Goal: Task Accomplishment & Management: Complete application form

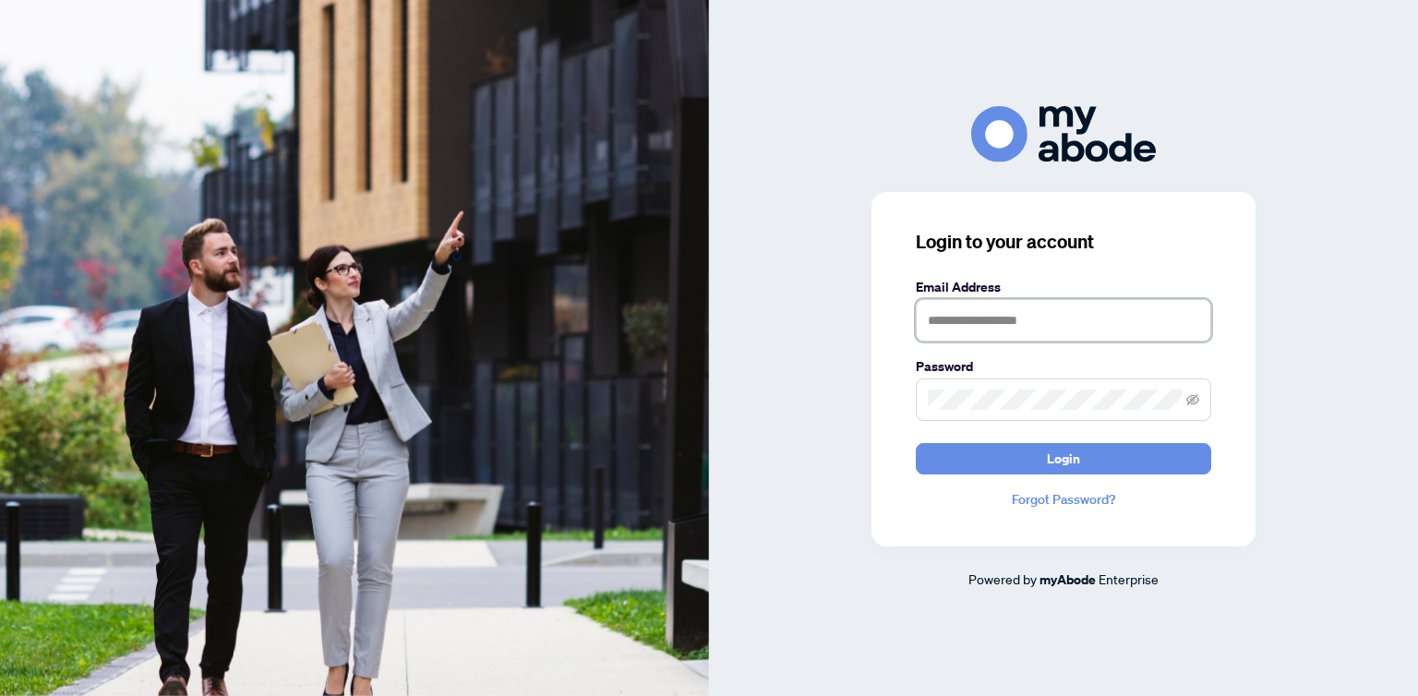
click at [933, 314] on input "text" at bounding box center [1063, 320] width 295 height 42
type input "**********"
click at [996, 383] on span at bounding box center [1063, 400] width 295 height 42
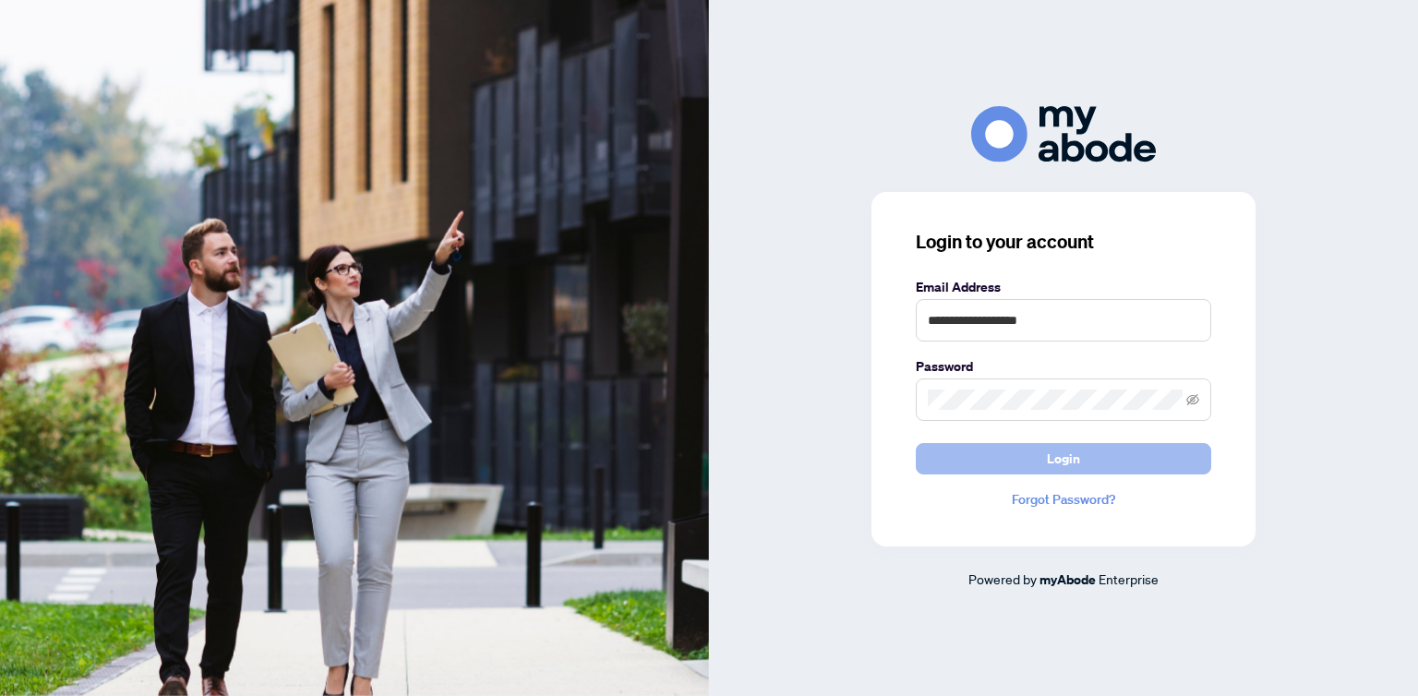
click at [1025, 455] on button "Login" at bounding box center [1063, 458] width 295 height 31
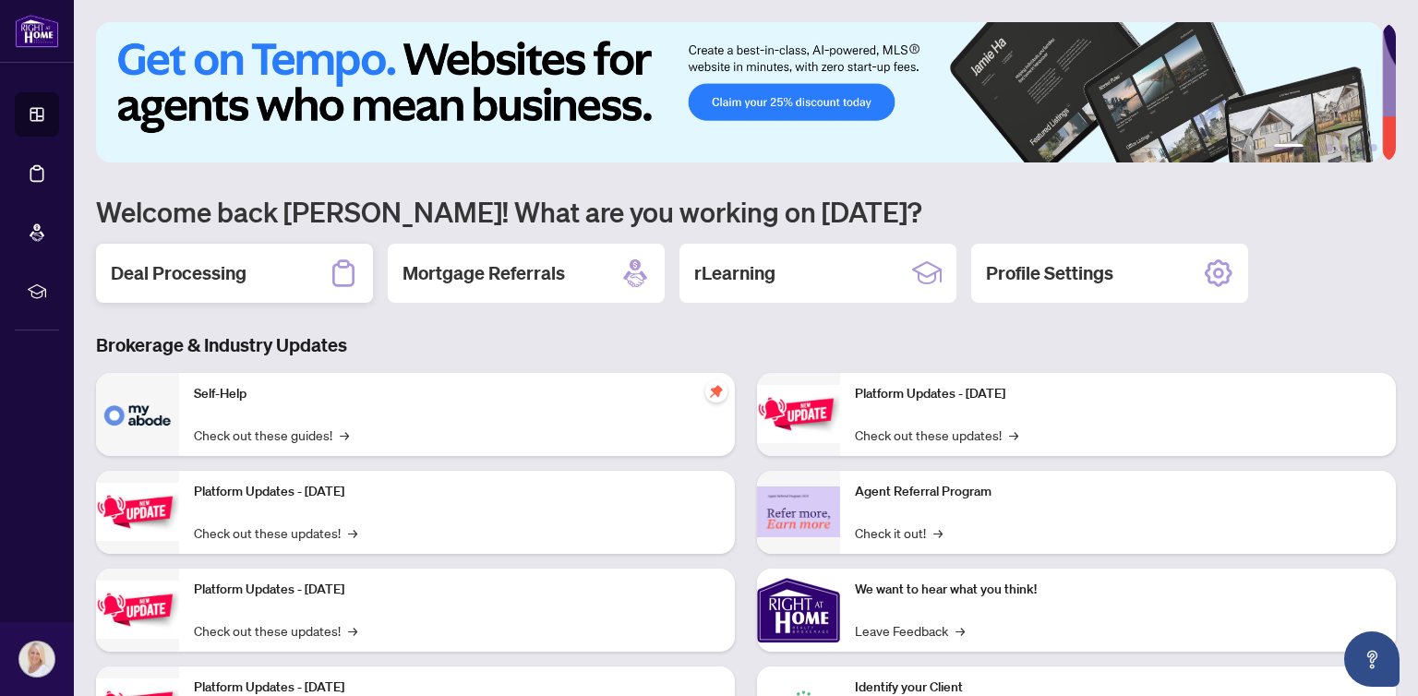
click at [154, 274] on h2 "Deal Processing" at bounding box center [179, 273] width 136 height 26
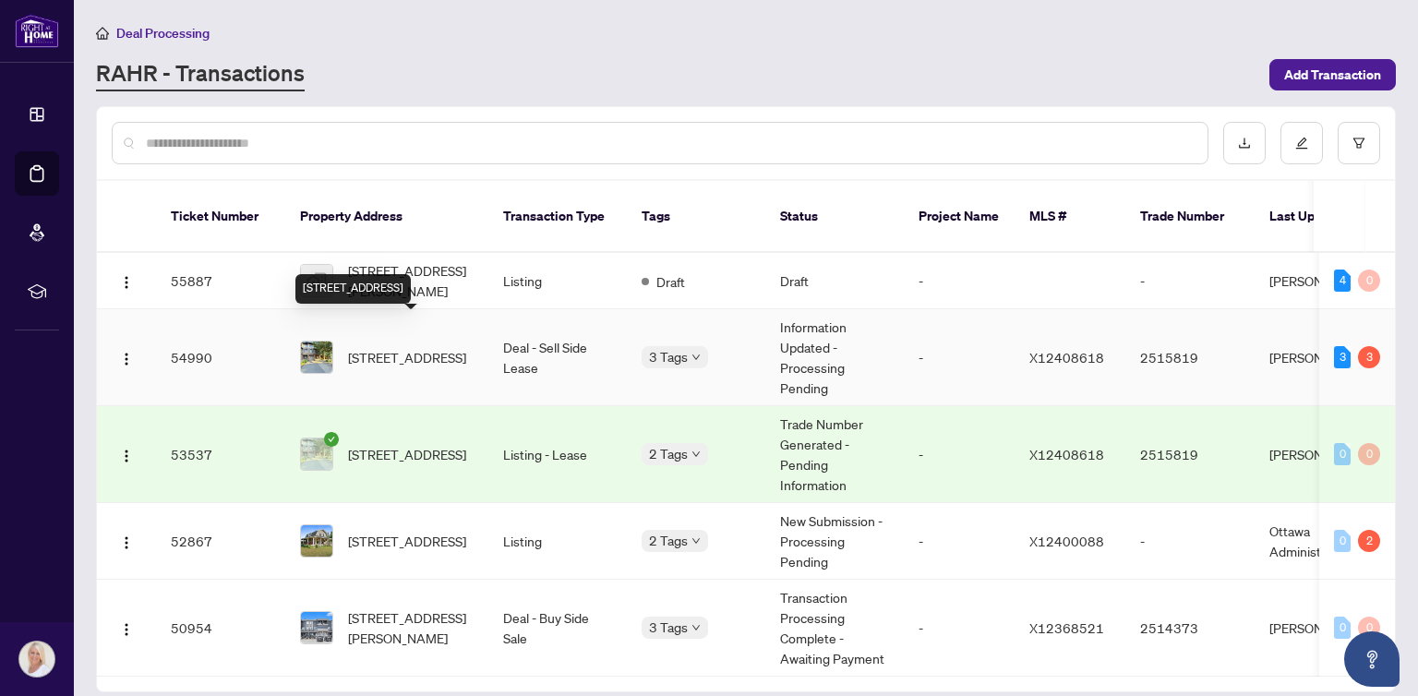
click at [402, 347] on span "[STREET_ADDRESS]" at bounding box center [407, 357] width 118 height 20
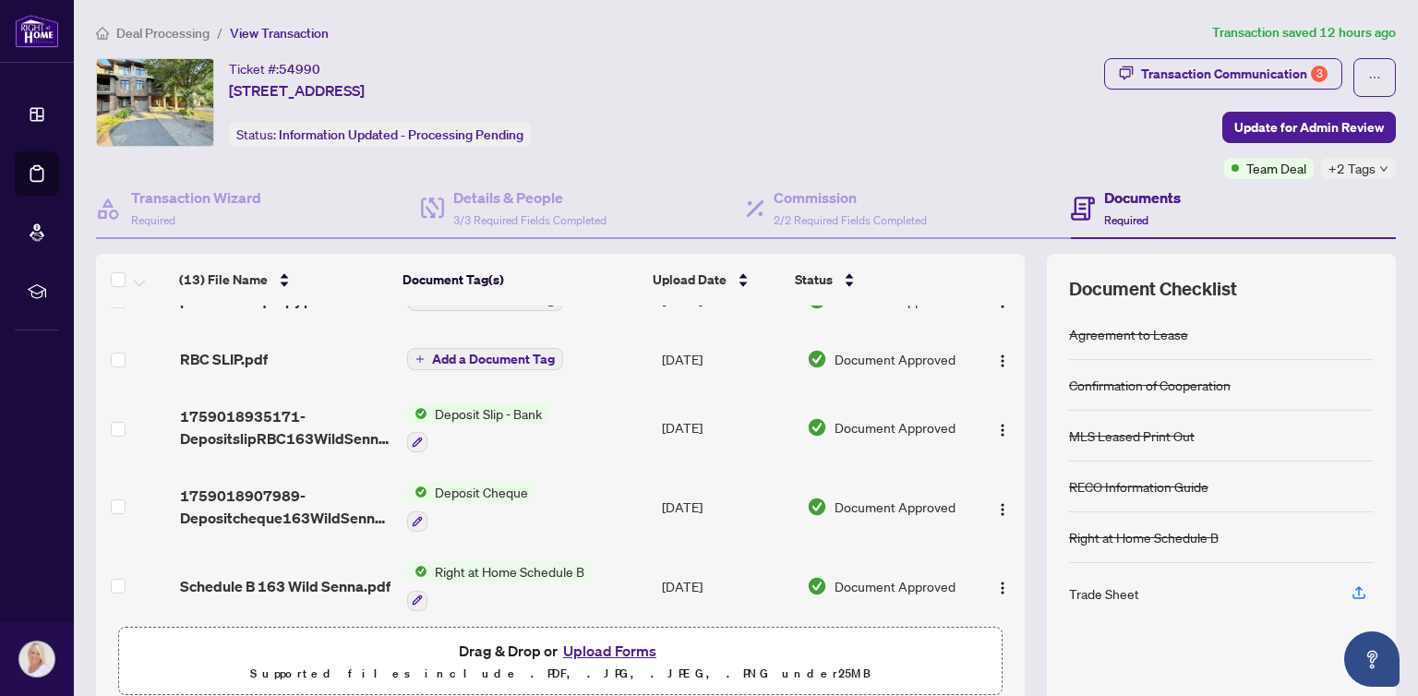
scroll to position [554, 0]
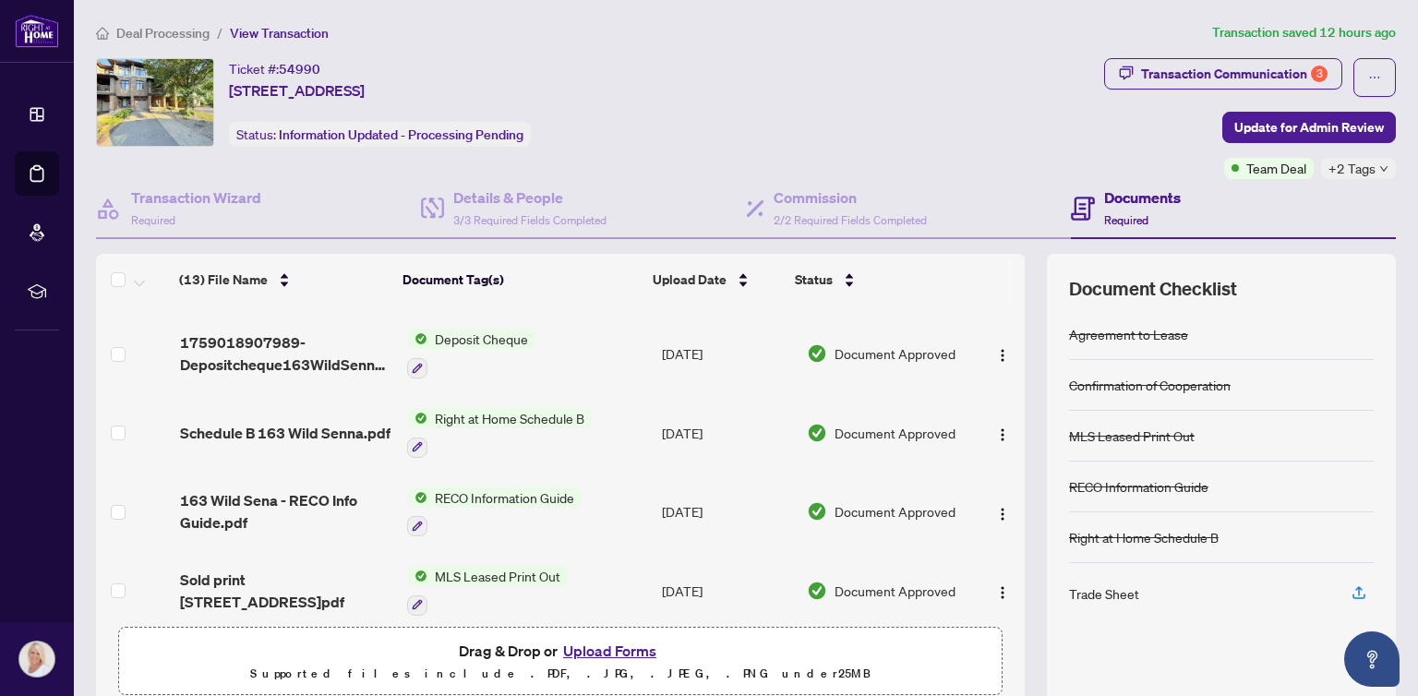
click at [605, 647] on button "Upload Forms" at bounding box center [610, 651] width 104 height 24
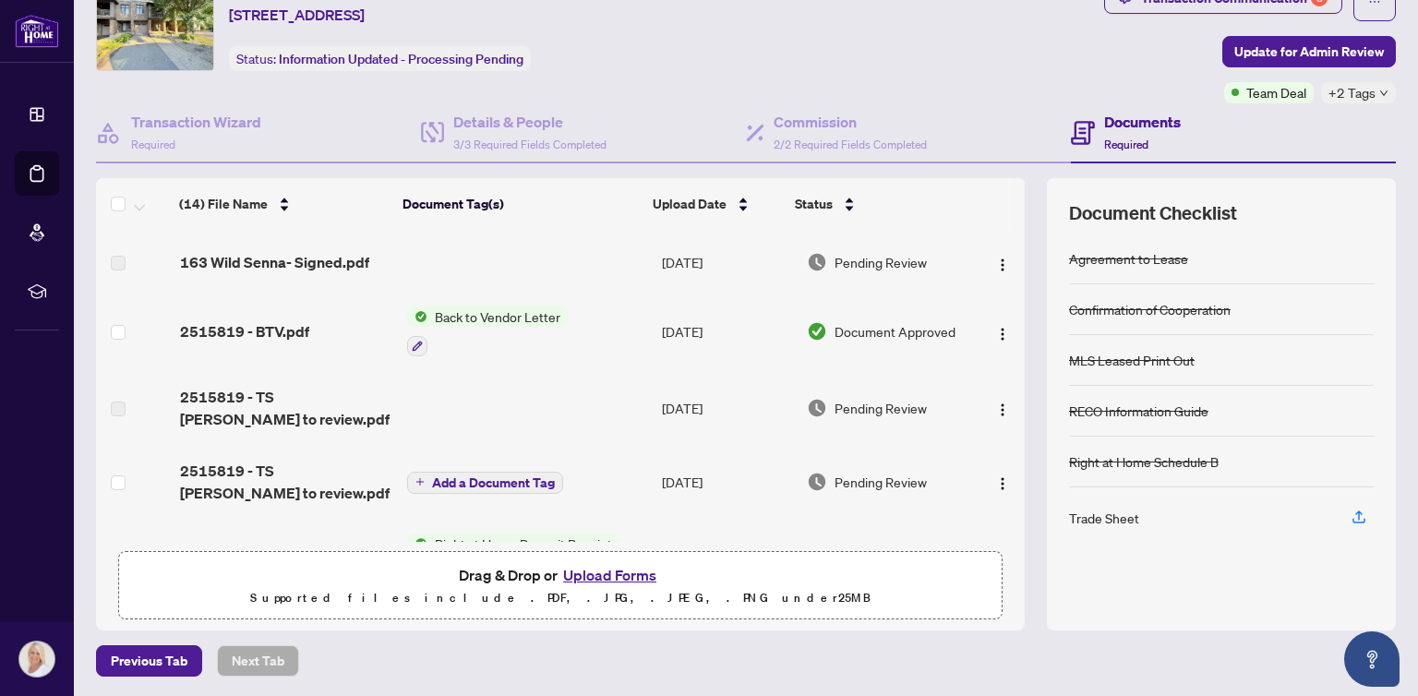
scroll to position [0, 0]
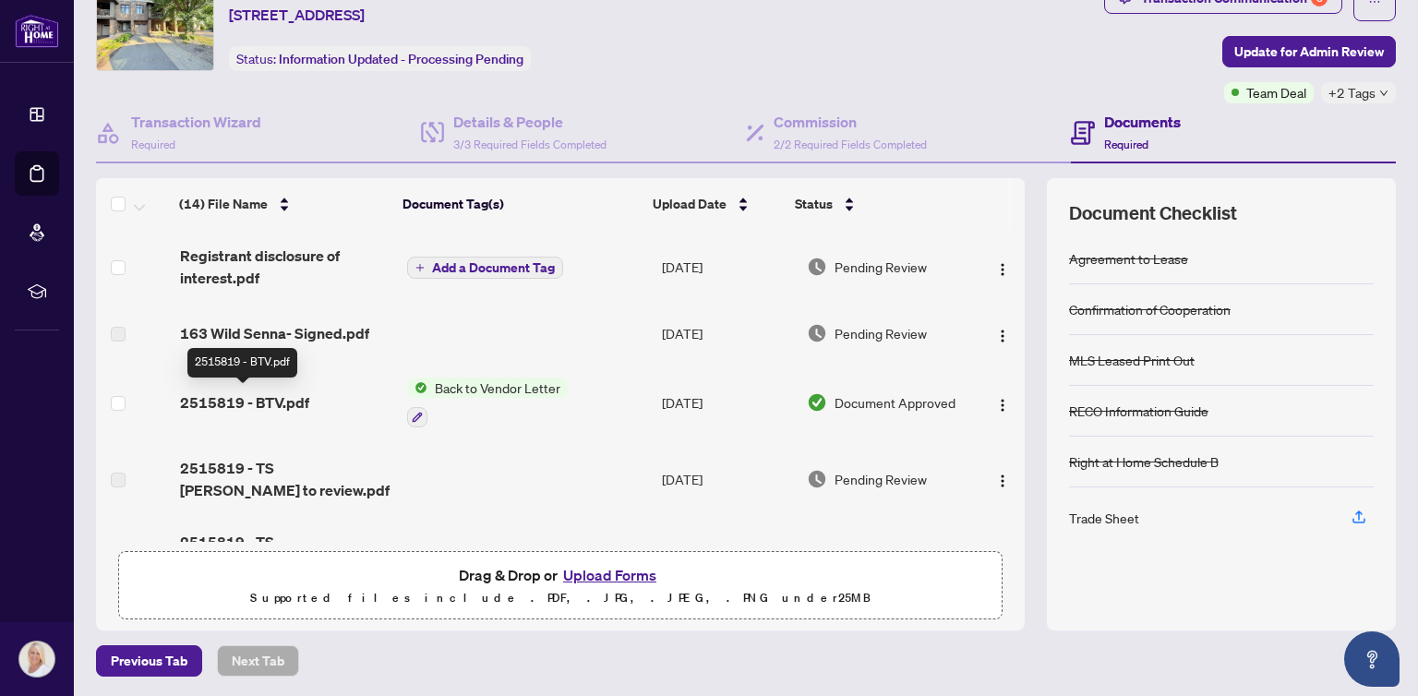
click at [220, 396] on span "2515819 - BTV.pdf" at bounding box center [244, 402] width 129 height 22
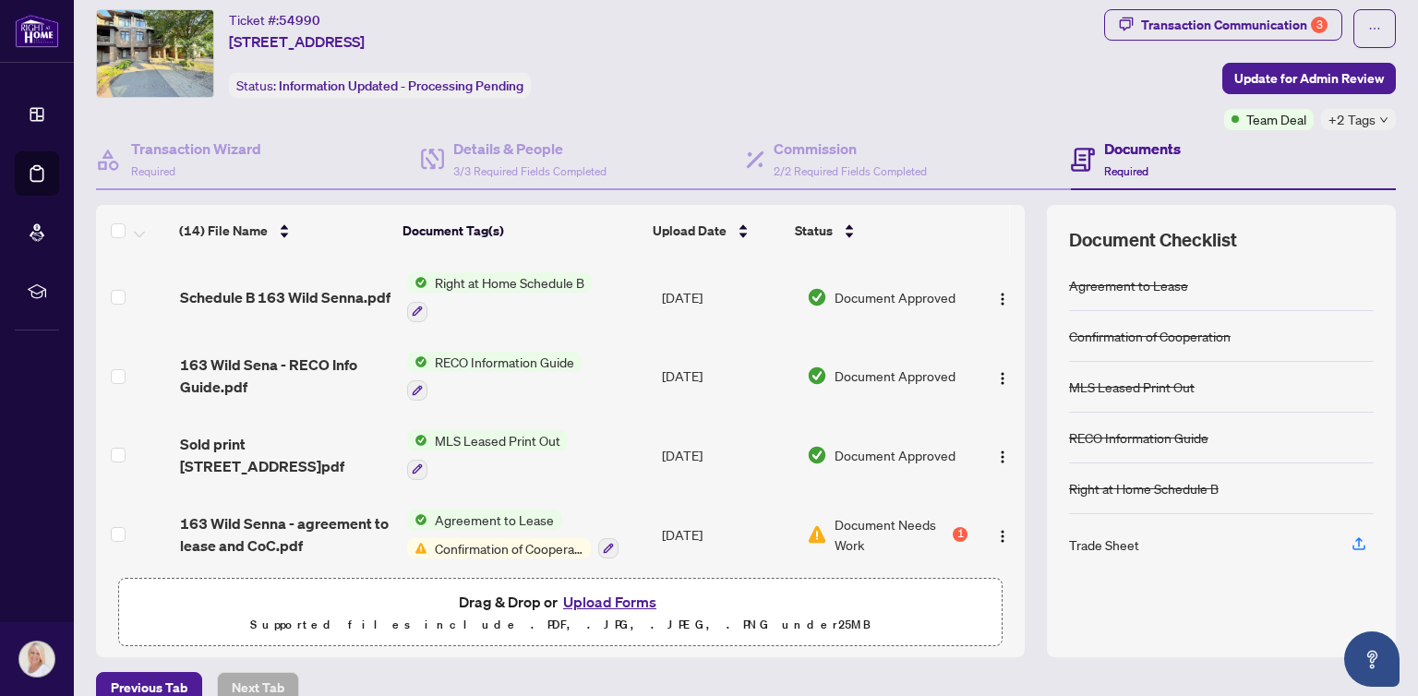
scroll to position [76, 0]
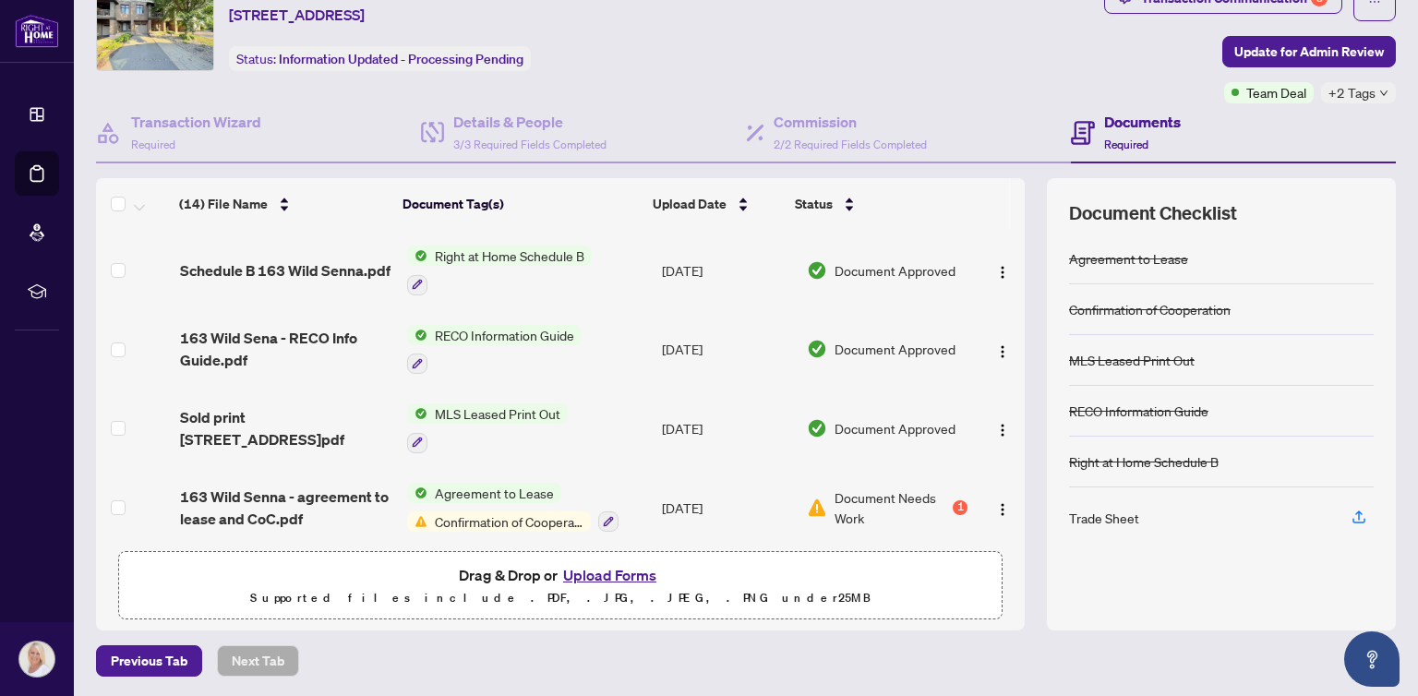
click at [594, 570] on button "Upload Forms" at bounding box center [610, 575] width 104 height 24
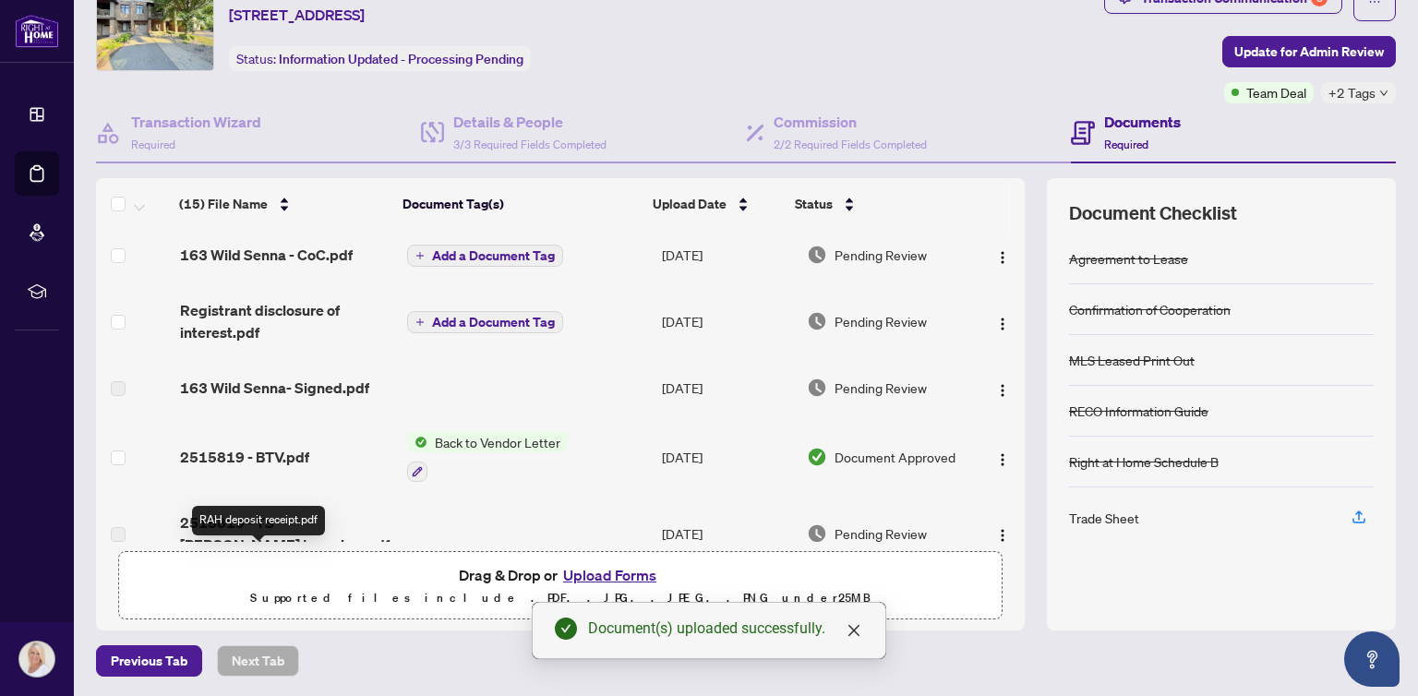
scroll to position [0, 0]
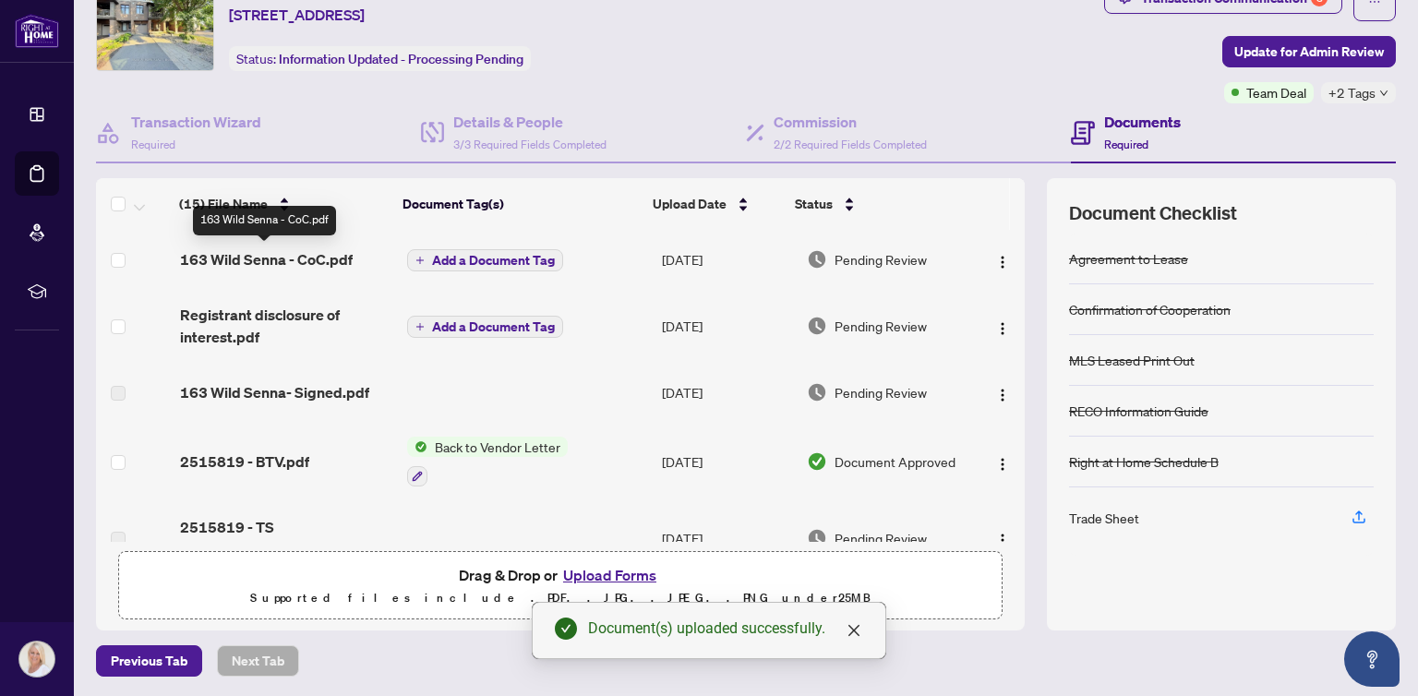
click at [273, 252] on span "163 Wild Senna - CoC.pdf" at bounding box center [266, 259] width 173 height 22
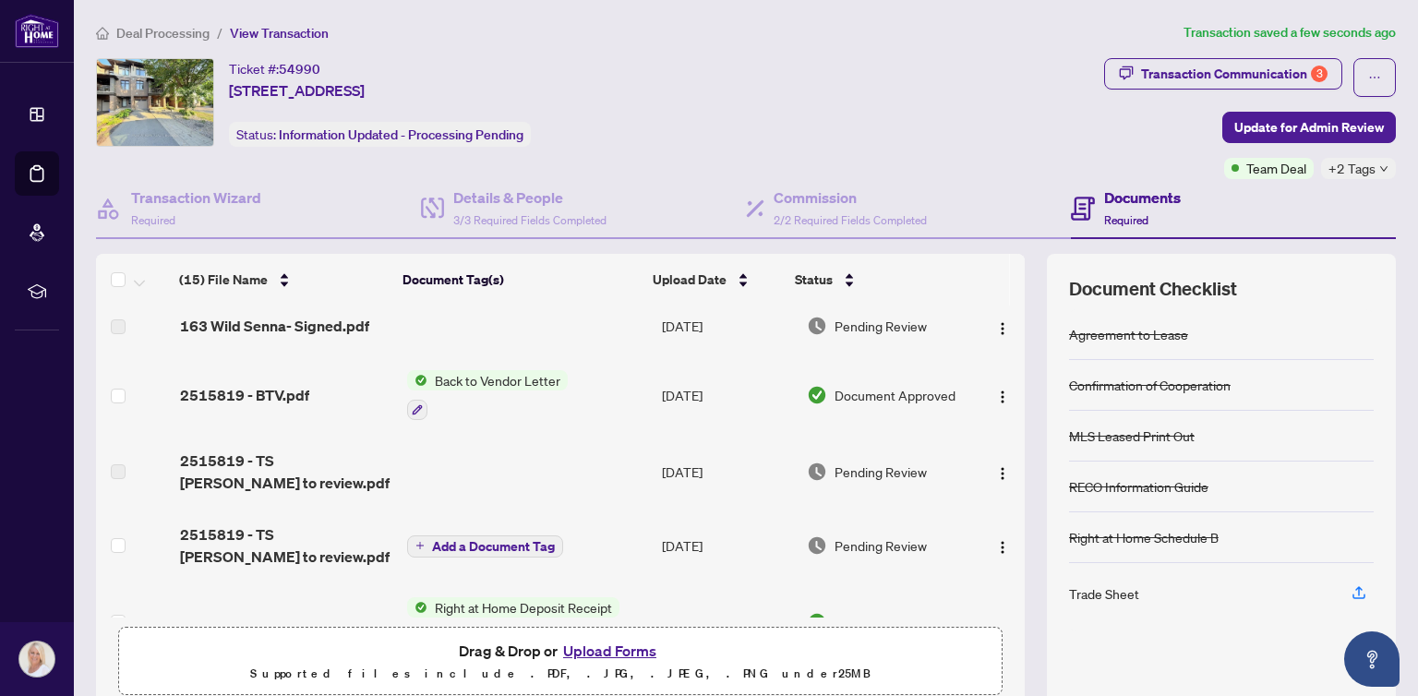
scroll to position [185, 0]
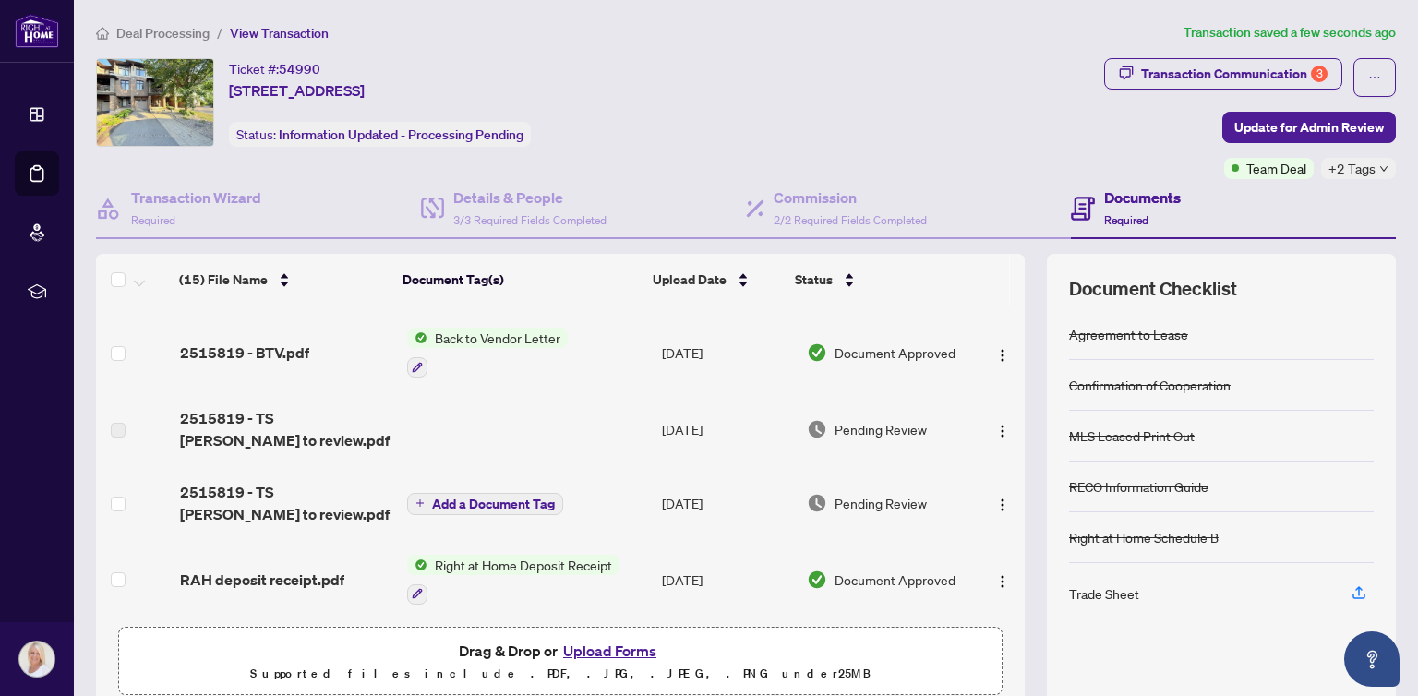
click at [414, 352] on div "Back to Vendor Letter" at bounding box center [487, 353] width 161 height 50
click at [361, 352] on div "2515819 - BTV.pdf" at bounding box center [286, 353] width 212 height 22
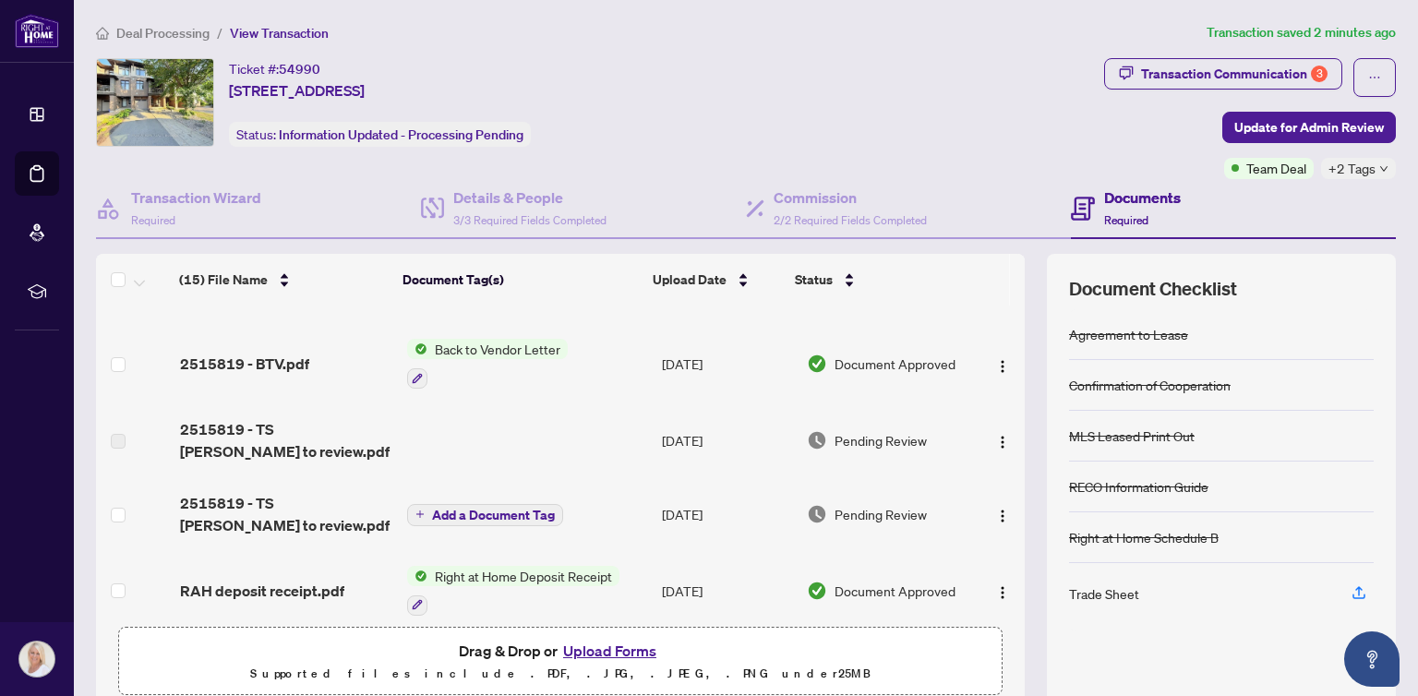
scroll to position [185, 0]
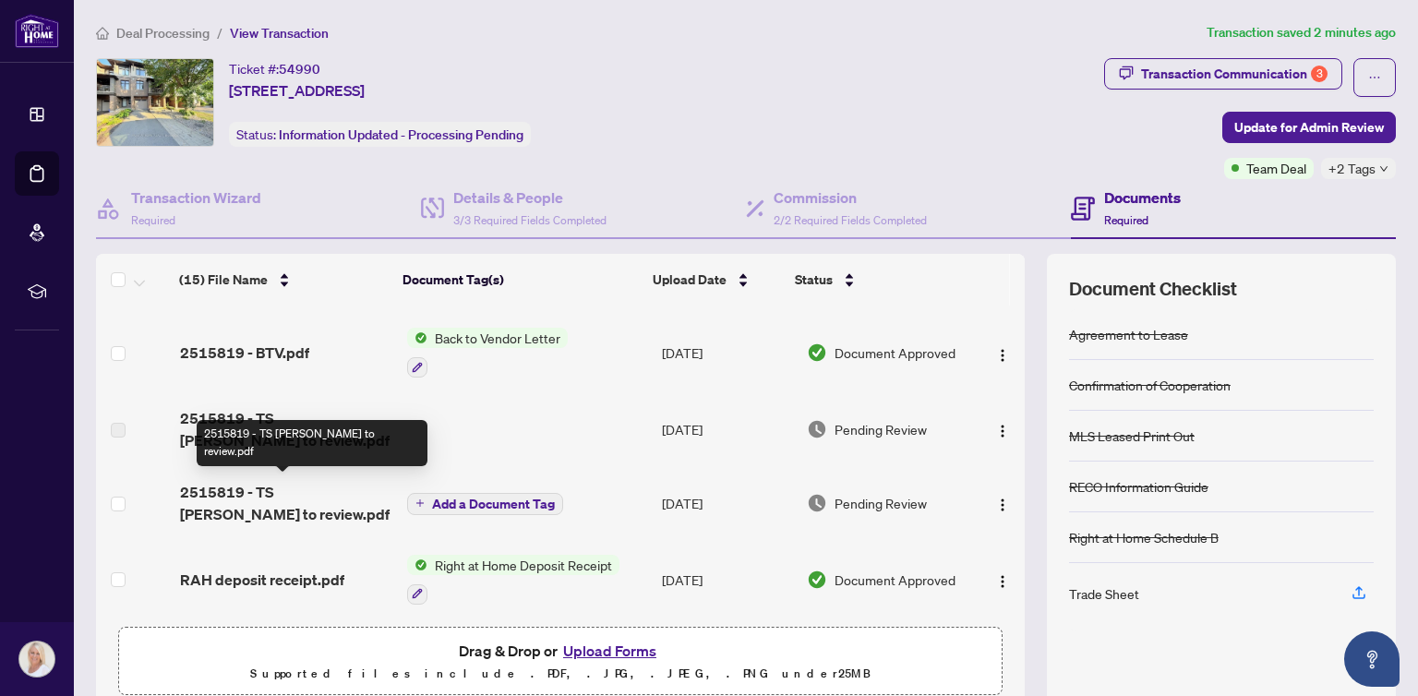
click at [295, 488] on span "2515819 - TS [PERSON_NAME] to review.pdf" at bounding box center [286, 503] width 212 height 44
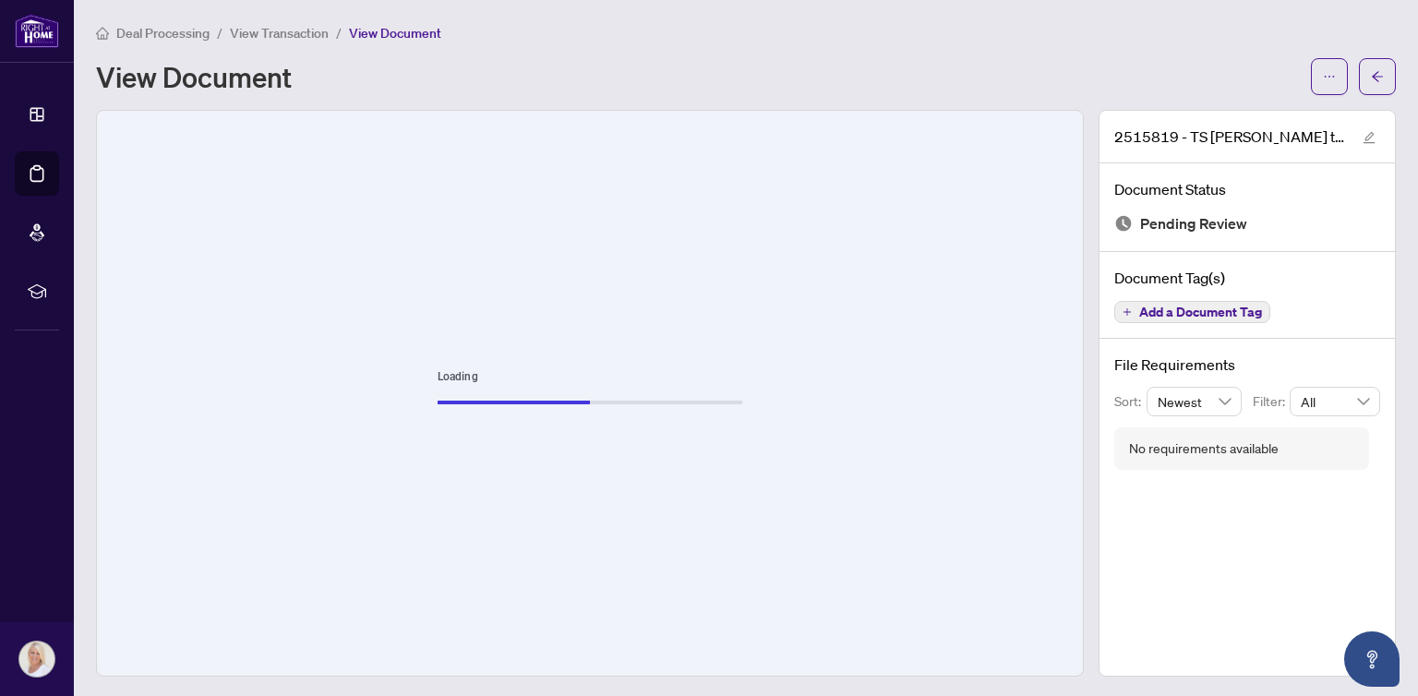
click at [307, 322] on div "Loading" at bounding box center [590, 393] width 986 height 565
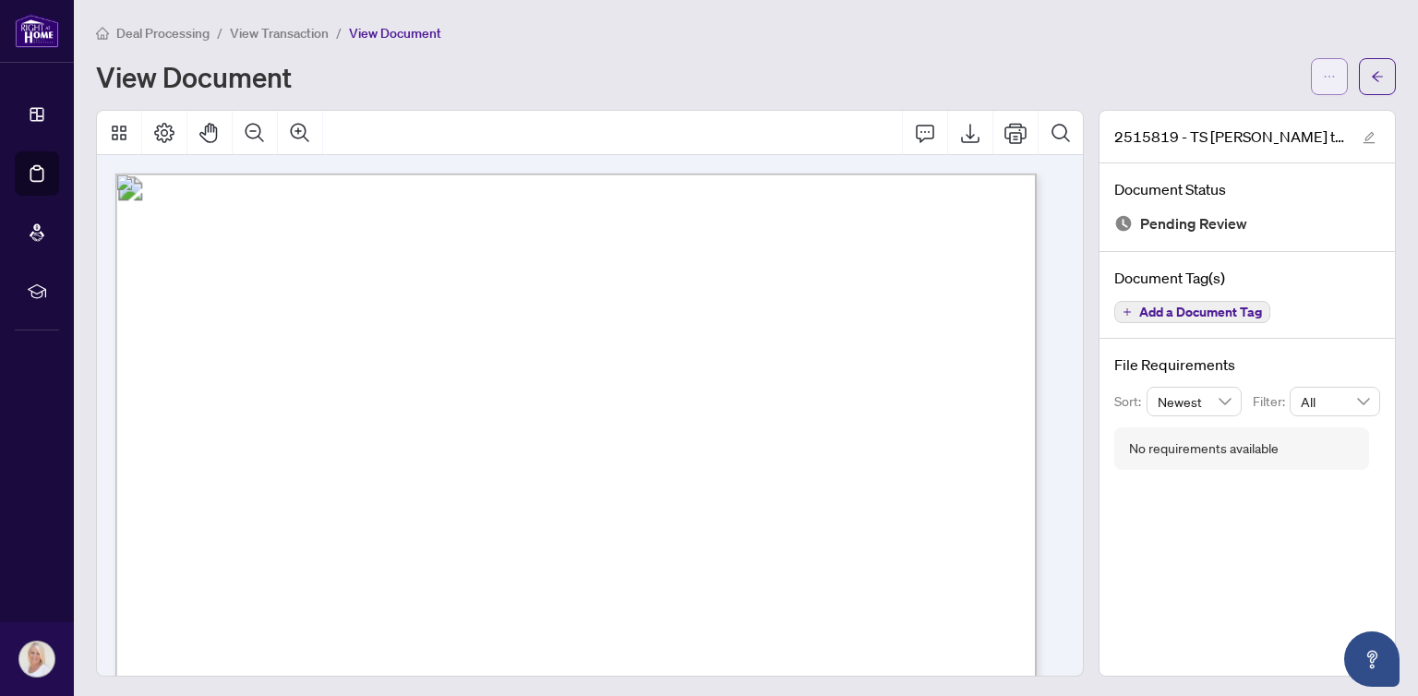
click at [1323, 70] on icon "ellipsis" at bounding box center [1329, 76] width 13 height 13
click at [1200, 112] on span "Download" at bounding box center [1249, 116] width 140 height 20
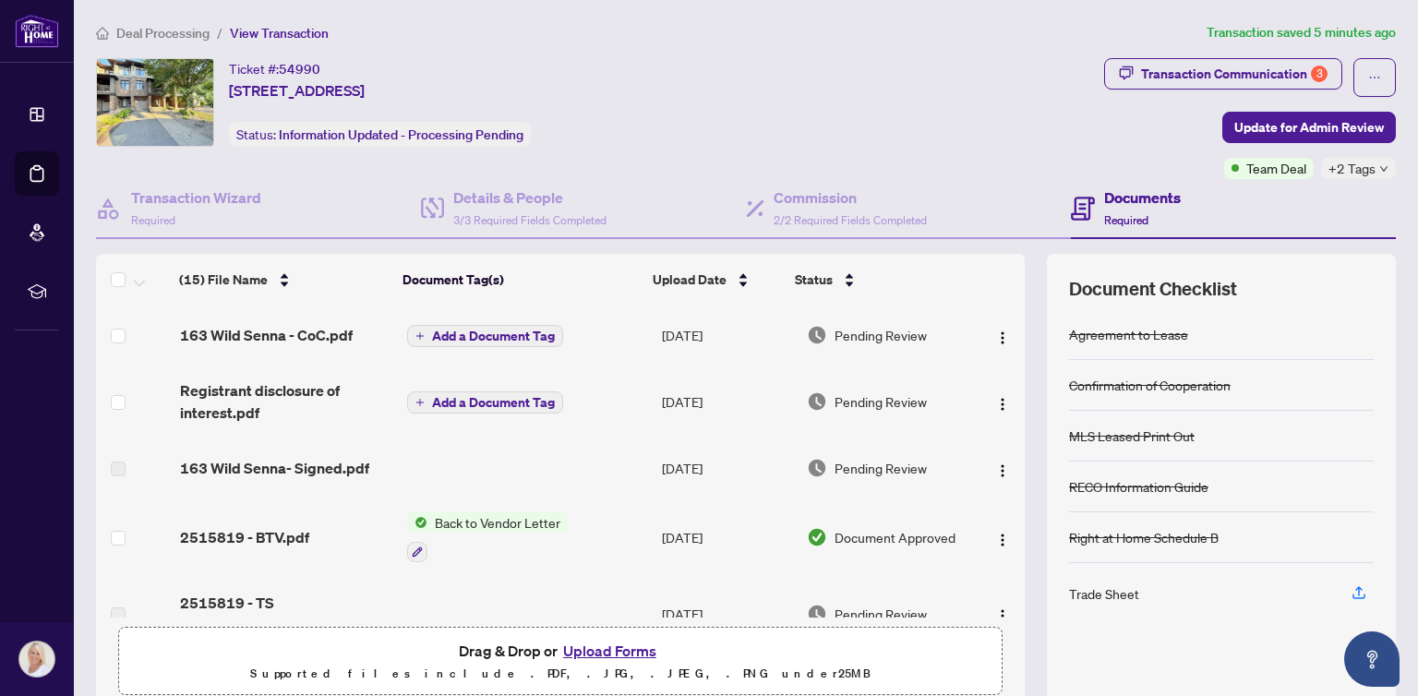
click at [623, 647] on button "Upload Forms" at bounding box center [610, 651] width 104 height 24
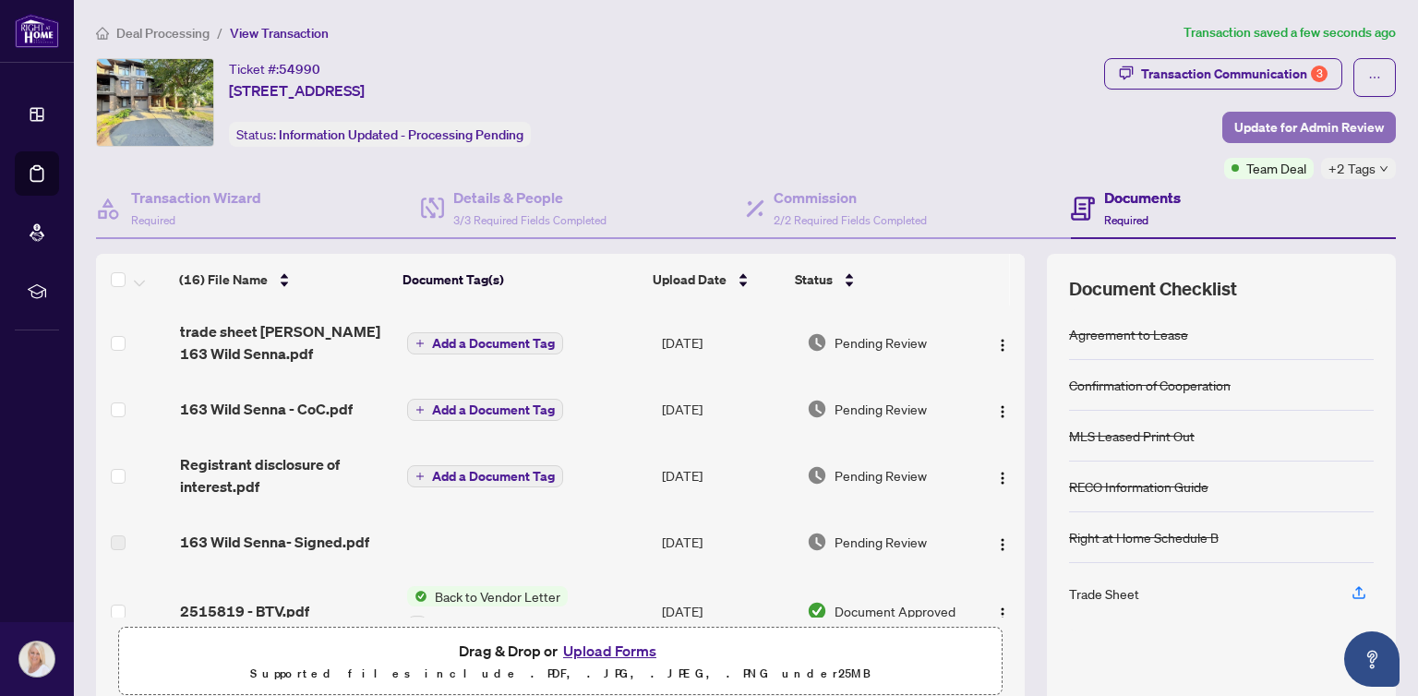
click at [1254, 125] on span "Update for Admin Review" at bounding box center [1309, 128] width 150 height 30
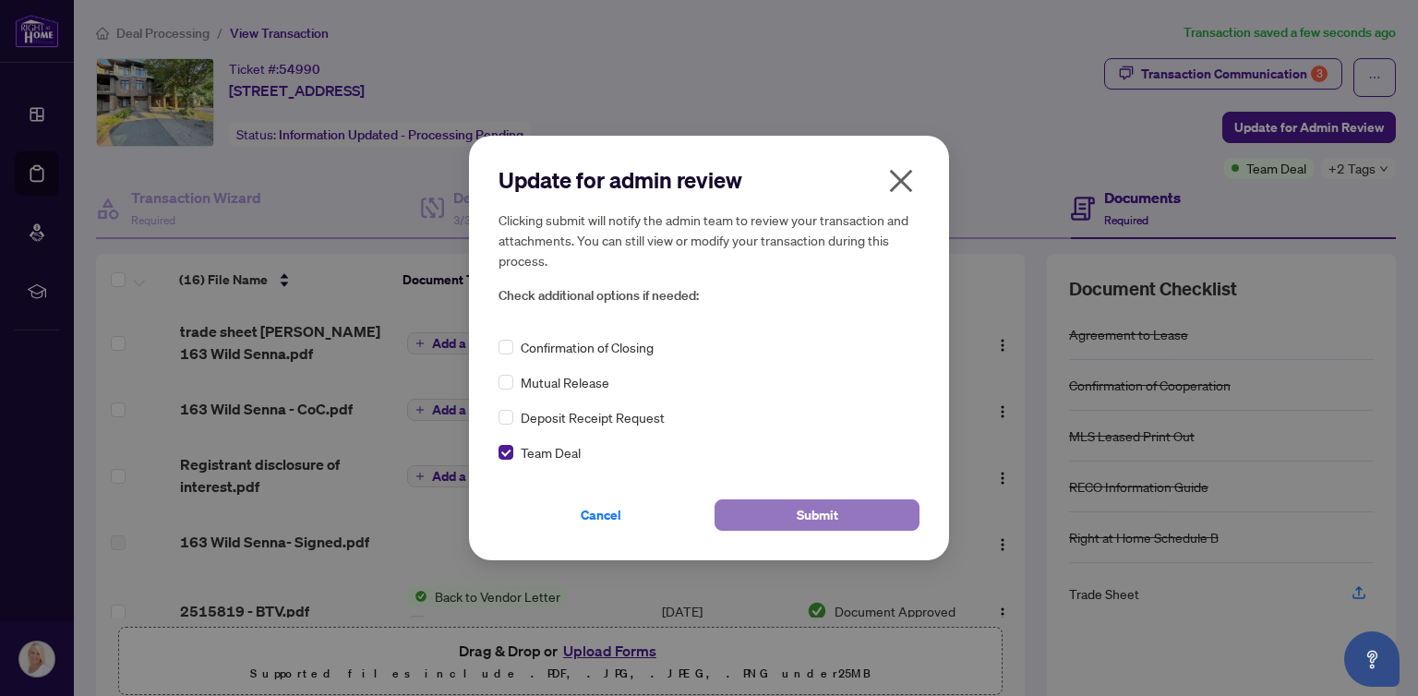
click at [828, 505] on span "Submit" at bounding box center [818, 515] width 42 height 30
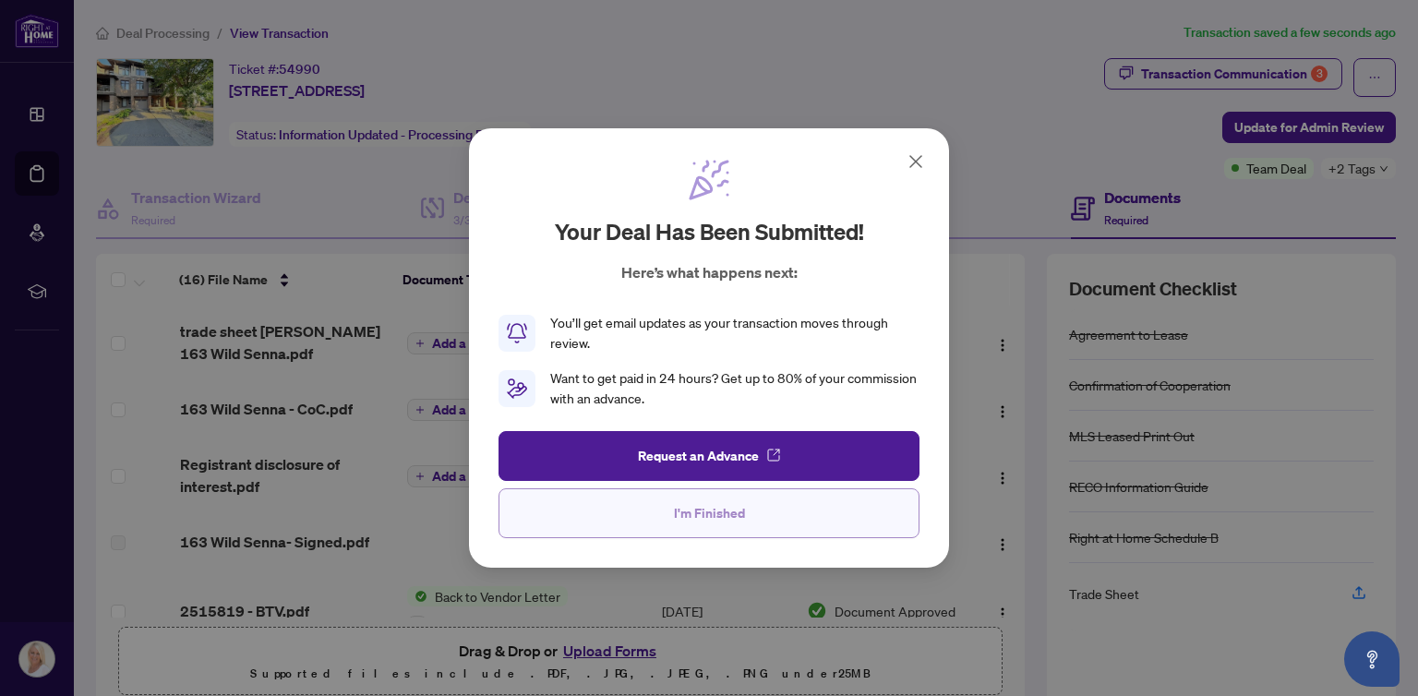
click at [668, 516] on button "I'm Finished" at bounding box center [709, 513] width 421 height 50
